Goal: Information Seeking & Learning: Find contact information

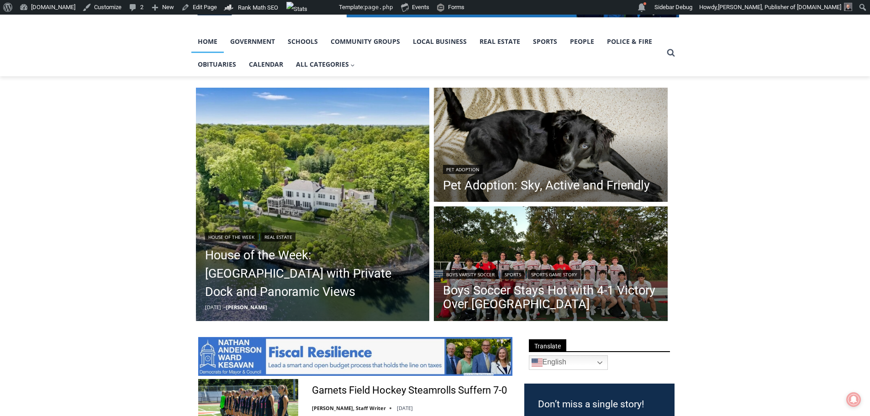
scroll to position [166, 0]
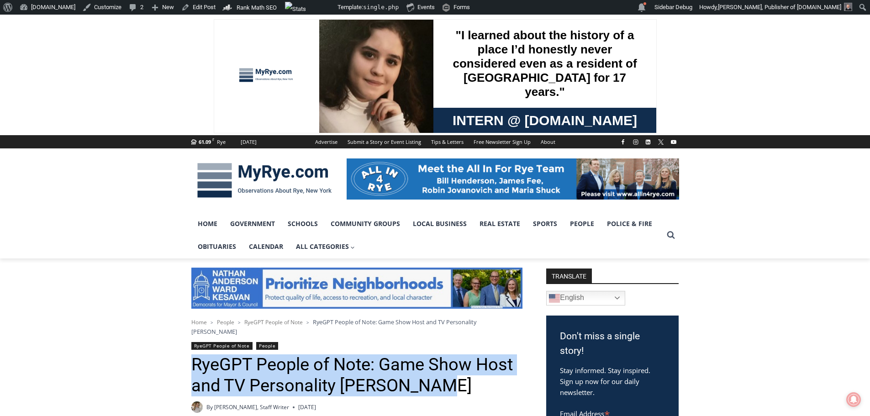
drag, startPoint x: 194, startPoint y: 358, endPoint x: 443, endPoint y: 378, distance: 250.3
click at [443, 378] on h1 "RyeGPT People of Note: Game Show Host and TV Personality Garry Moore" at bounding box center [356, 376] width 331 height 42
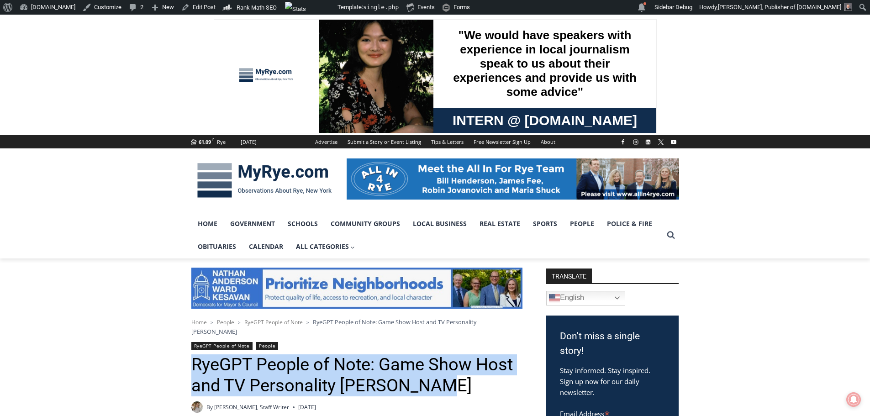
copy h1 "RyeGPT People of Note: Game Show Host and TV Personality Garry Moore"
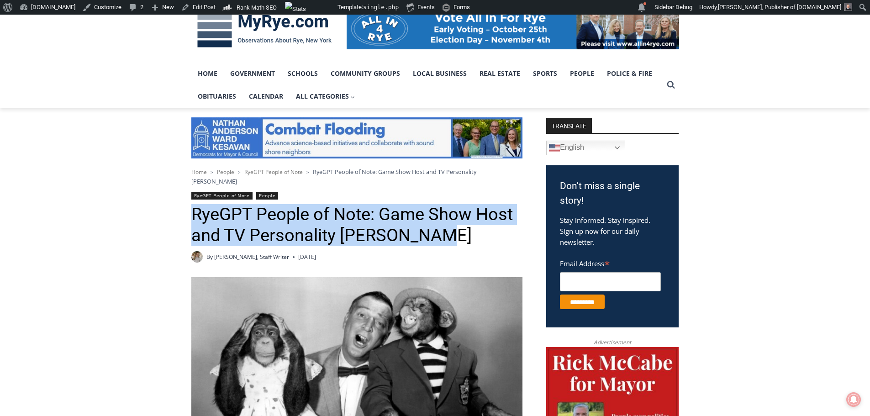
scroll to position [183, 0]
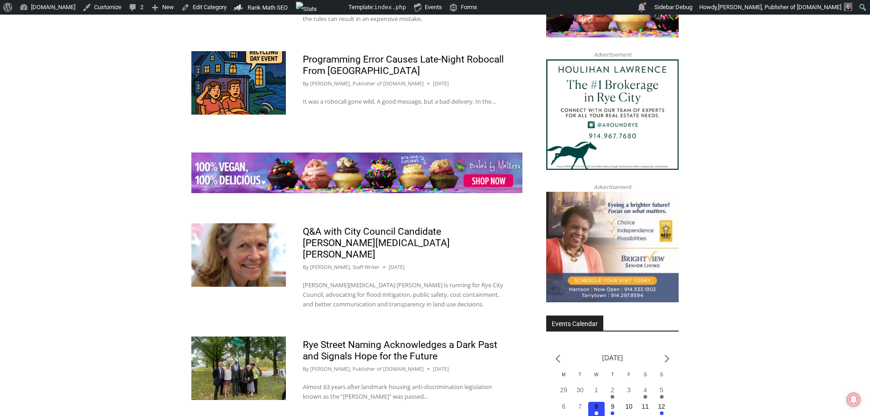
scroll to position [1263, 0]
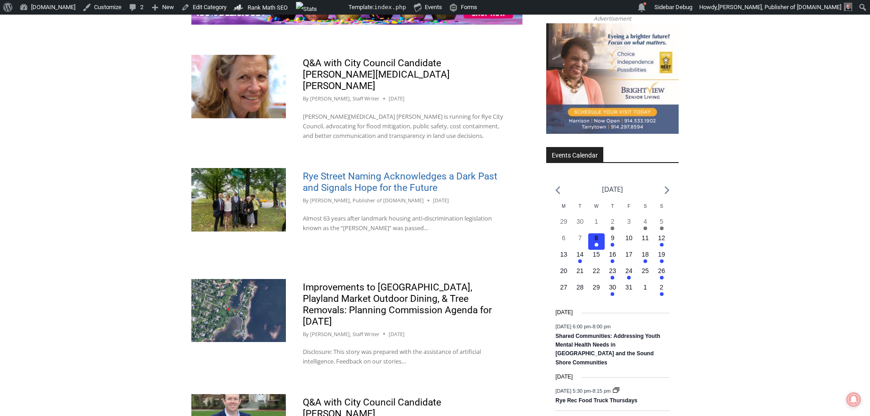
click at [362, 171] on link "Rye Street Naming Acknowledges a Dark Past and Signals Hope for the Future" at bounding box center [400, 182] width 195 height 22
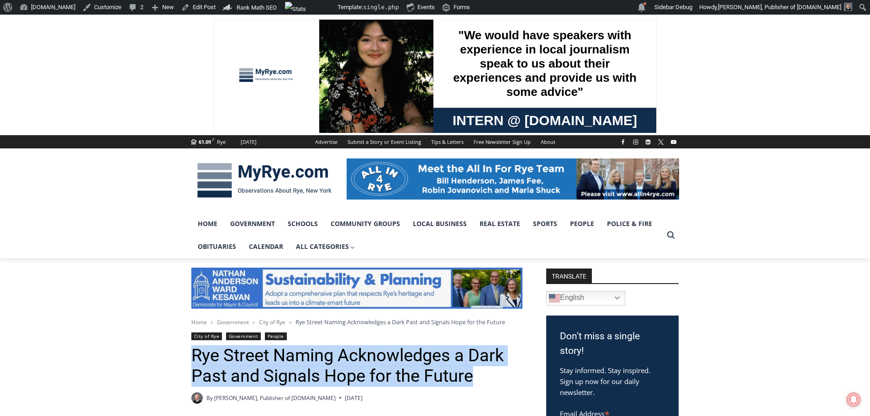
drag, startPoint x: 196, startPoint y: 358, endPoint x: 492, endPoint y: 373, distance: 296.4
click at [493, 373] on h1 "Rye Street Naming Acknowledges a Dark Past and Signals Hope for the Future" at bounding box center [356, 366] width 331 height 42
copy h1 "Rye Street Naming Acknowledges a Dark Past and Signals Hope for the Future"
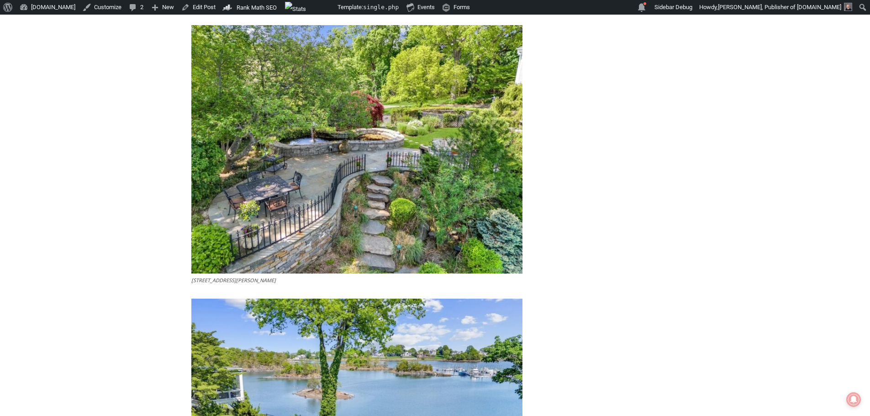
scroll to position [3546, 0]
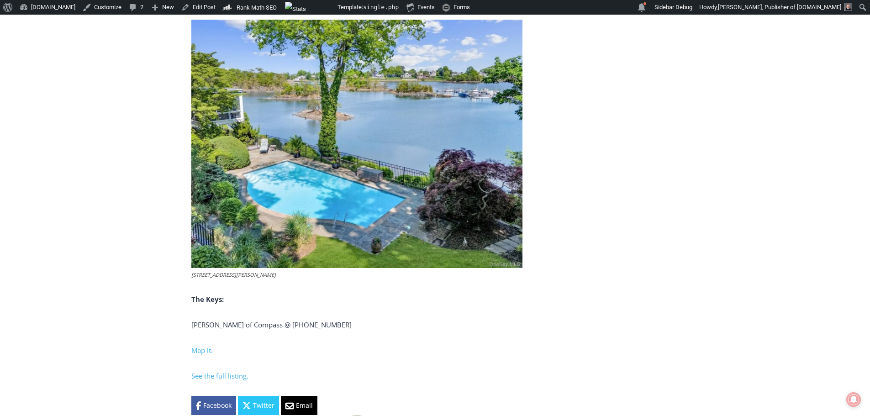
drag, startPoint x: 352, startPoint y: 337, endPoint x: 192, endPoint y: 337, distance: 159.9
click at [192, 330] on p "Michael Mccooey of Compass @ (917) 968-9737" at bounding box center [356, 324] width 331 height 11
copy span "Michael Mccooey of Compass @ (917) 968-9737"
click at [184, 4] on link "Edit Post" at bounding box center [199, 7] width 42 height 15
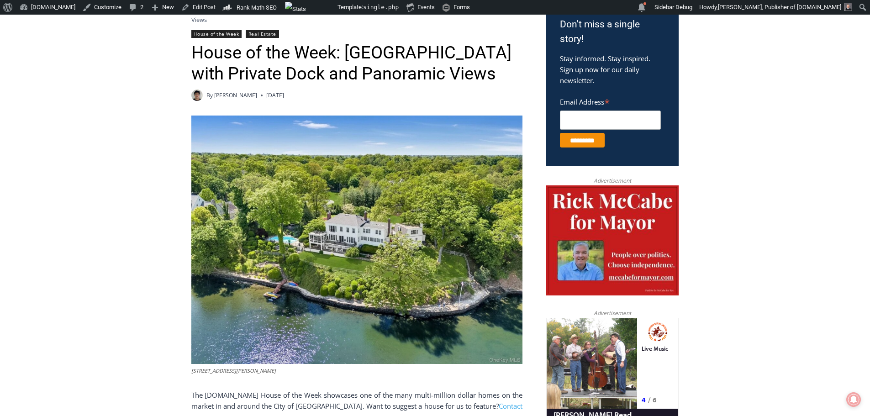
scroll to position [303, 0]
